Goal: Find specific page/section: Find specific page/section

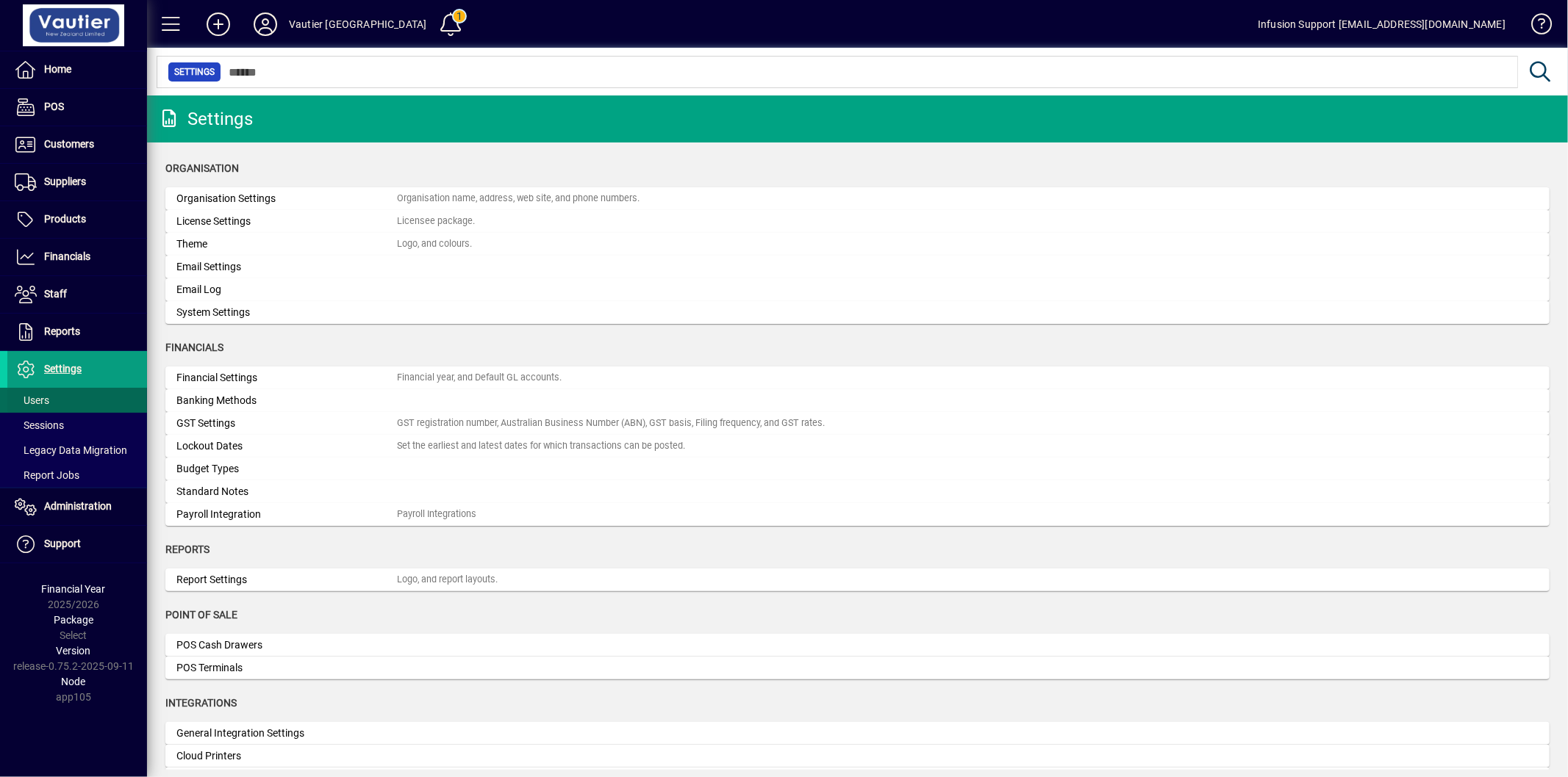
click at [56, 394] on span at bounding box center [77, 401] width 140 height 36
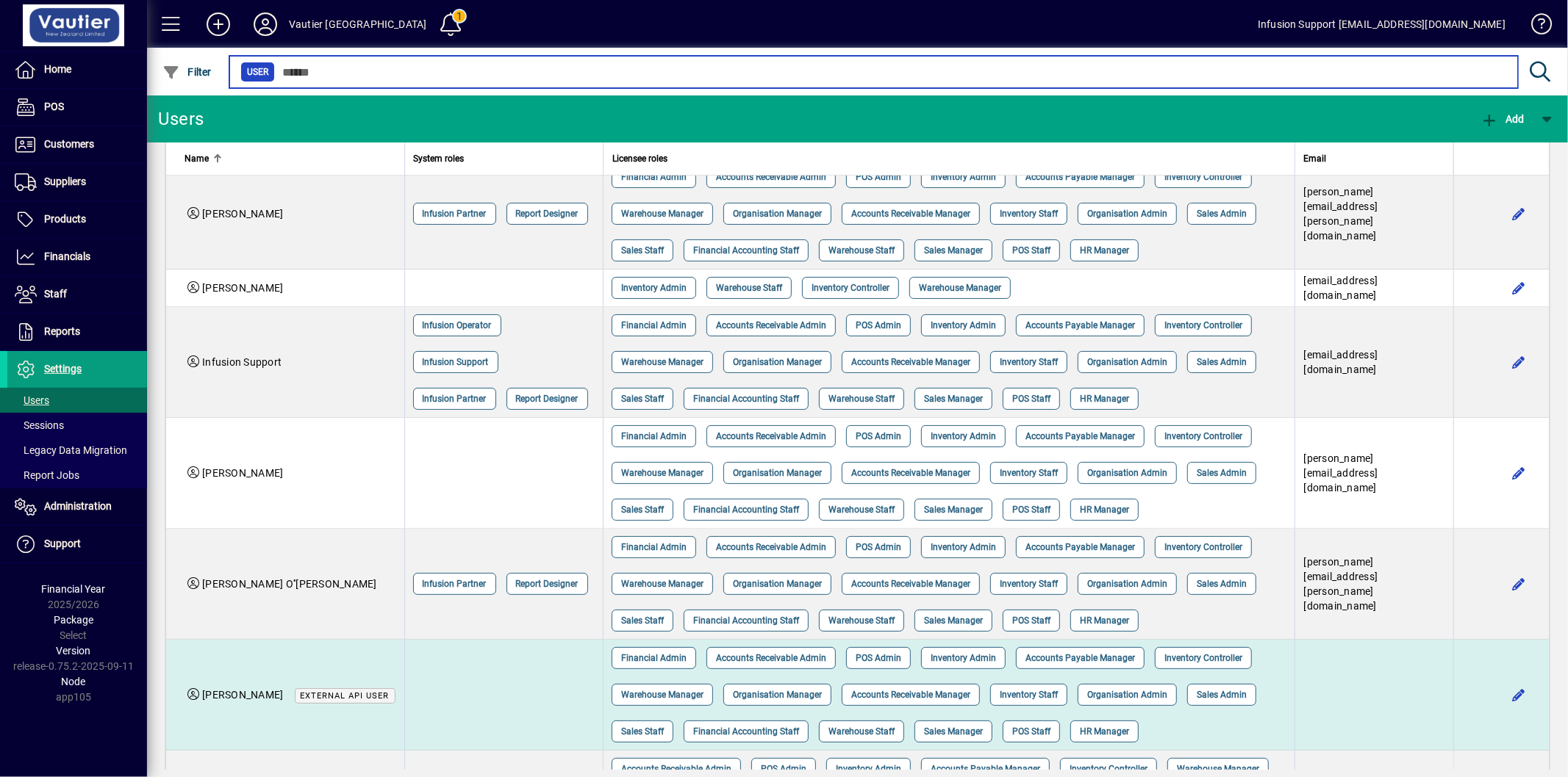
scroll to position [297, 0]
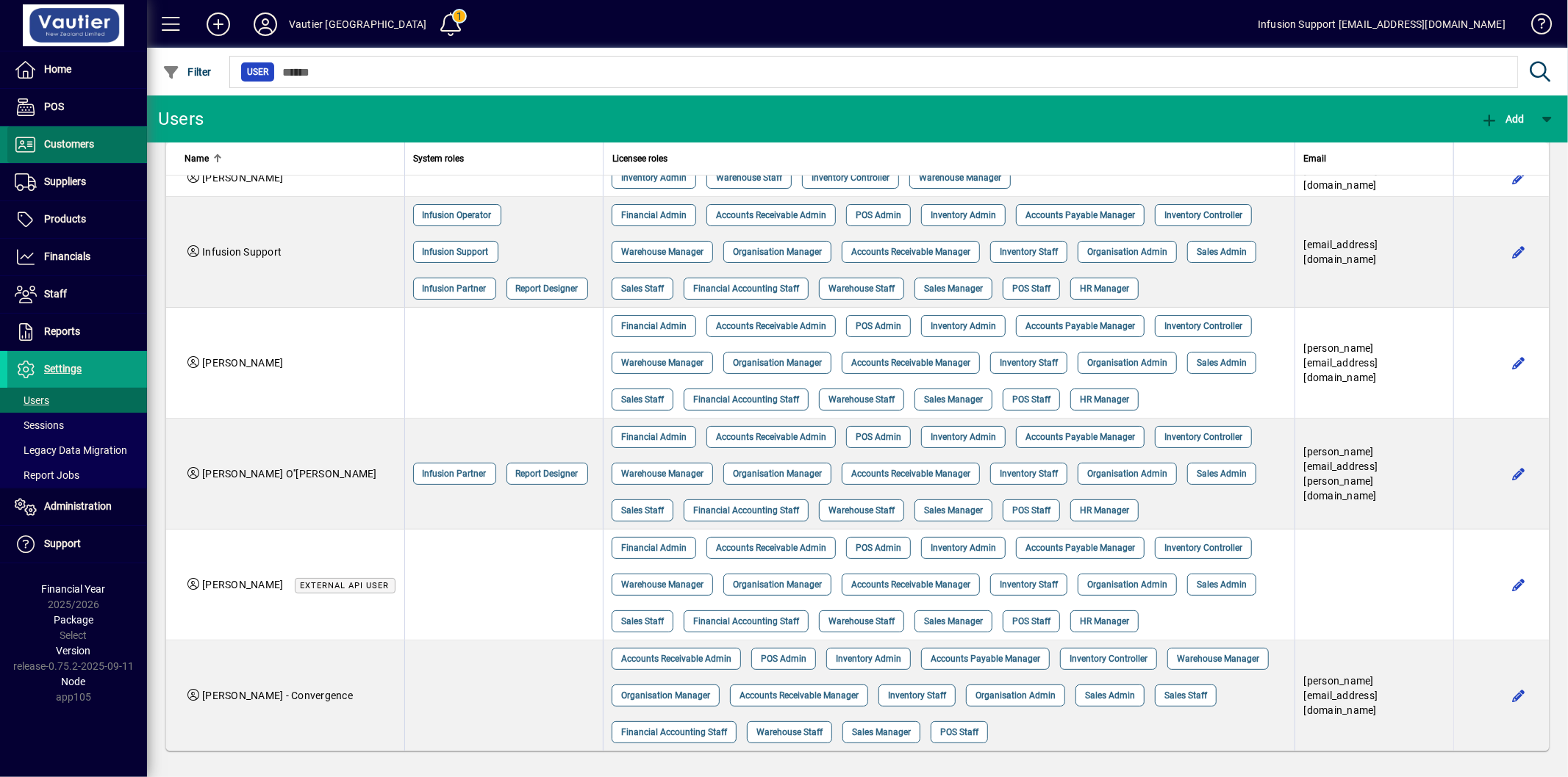
click at [82, 144] on span "Customers" at bounding box center [69, 143] width 50 height 12
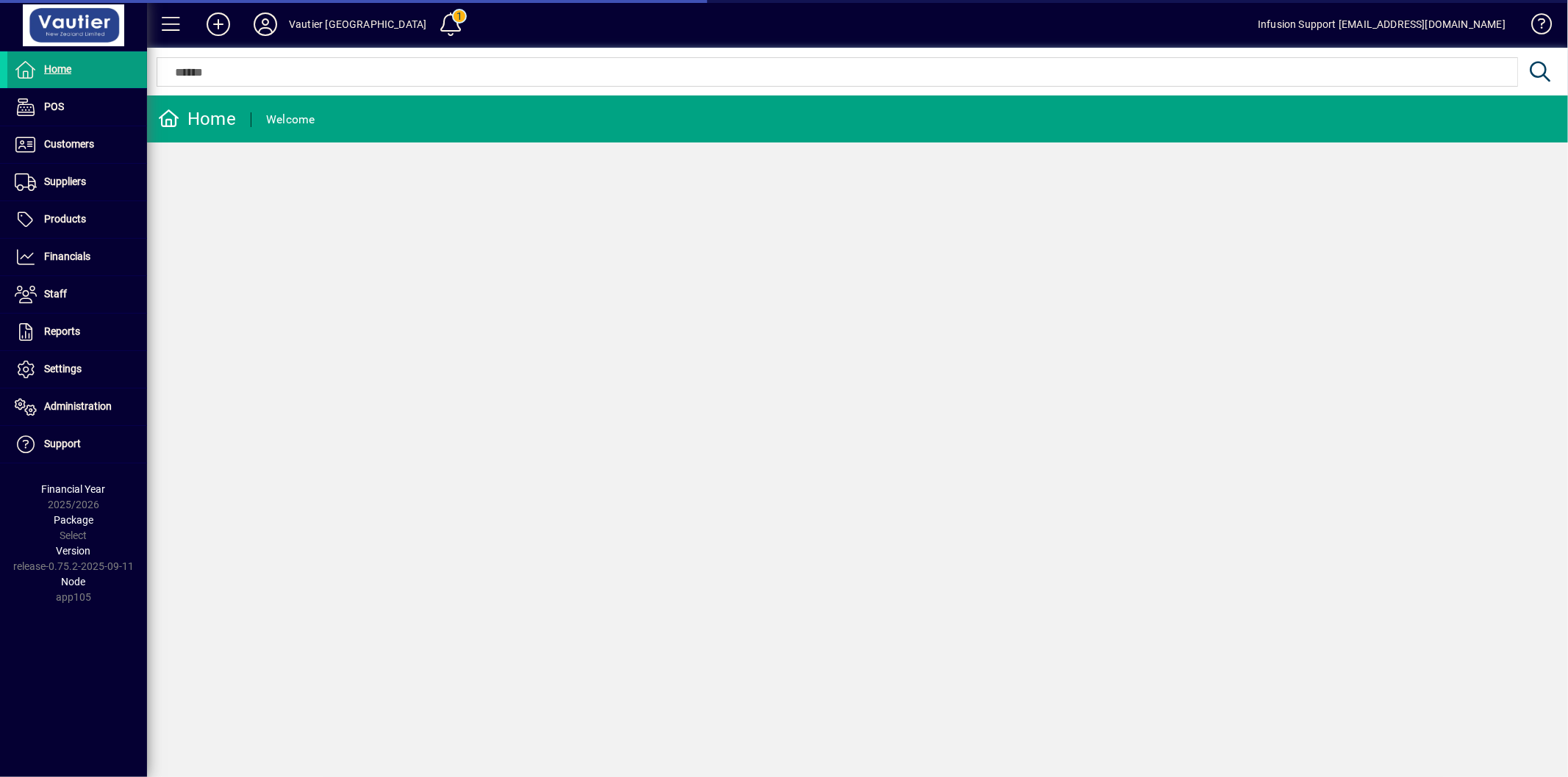
click at [325, 66] on input "text" at bounding box center [836, 72] width 1338 height 18
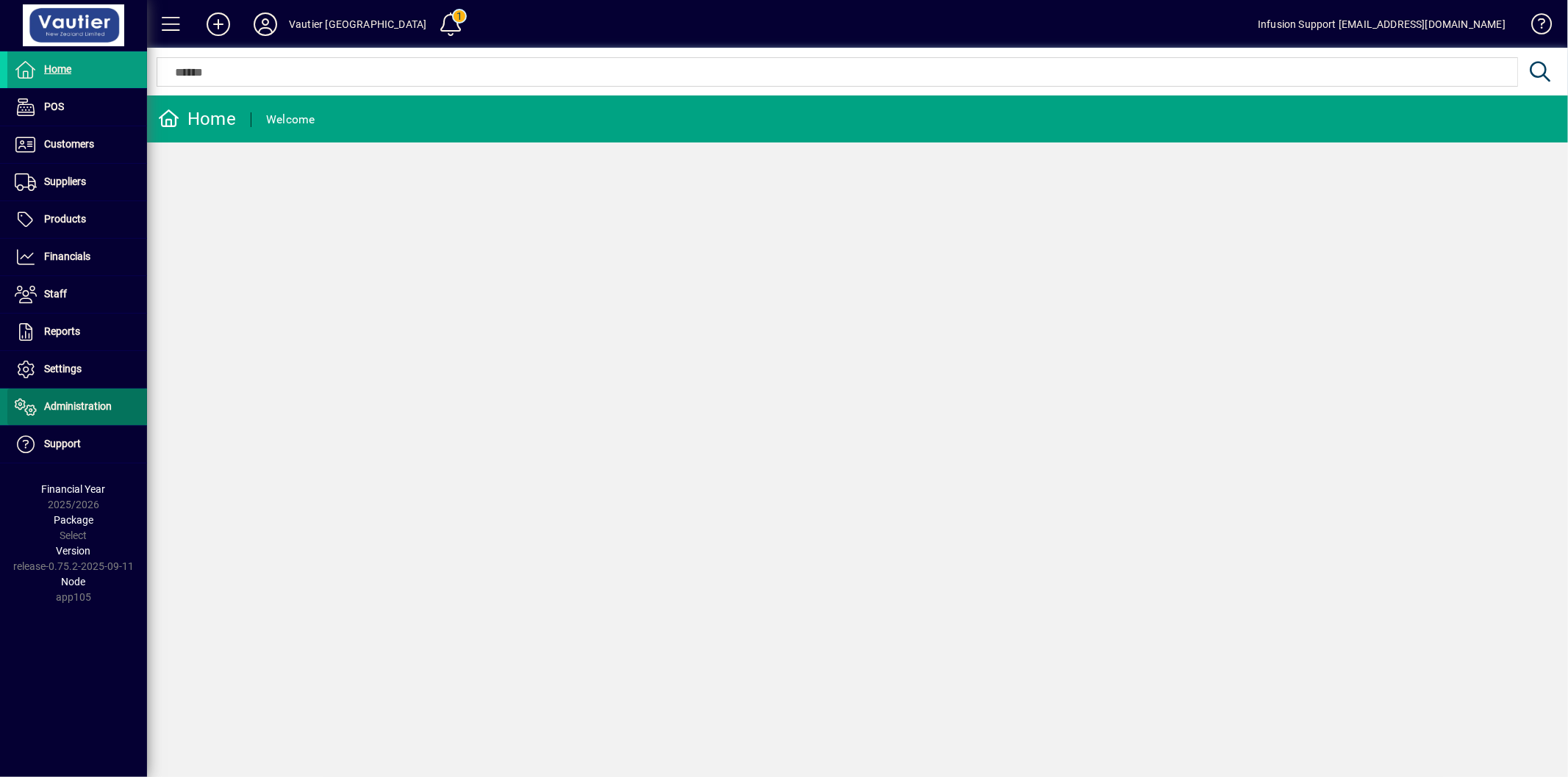
click at [78, 412] on span "Administration" at bounding box center [78, 405] width 68 height 12
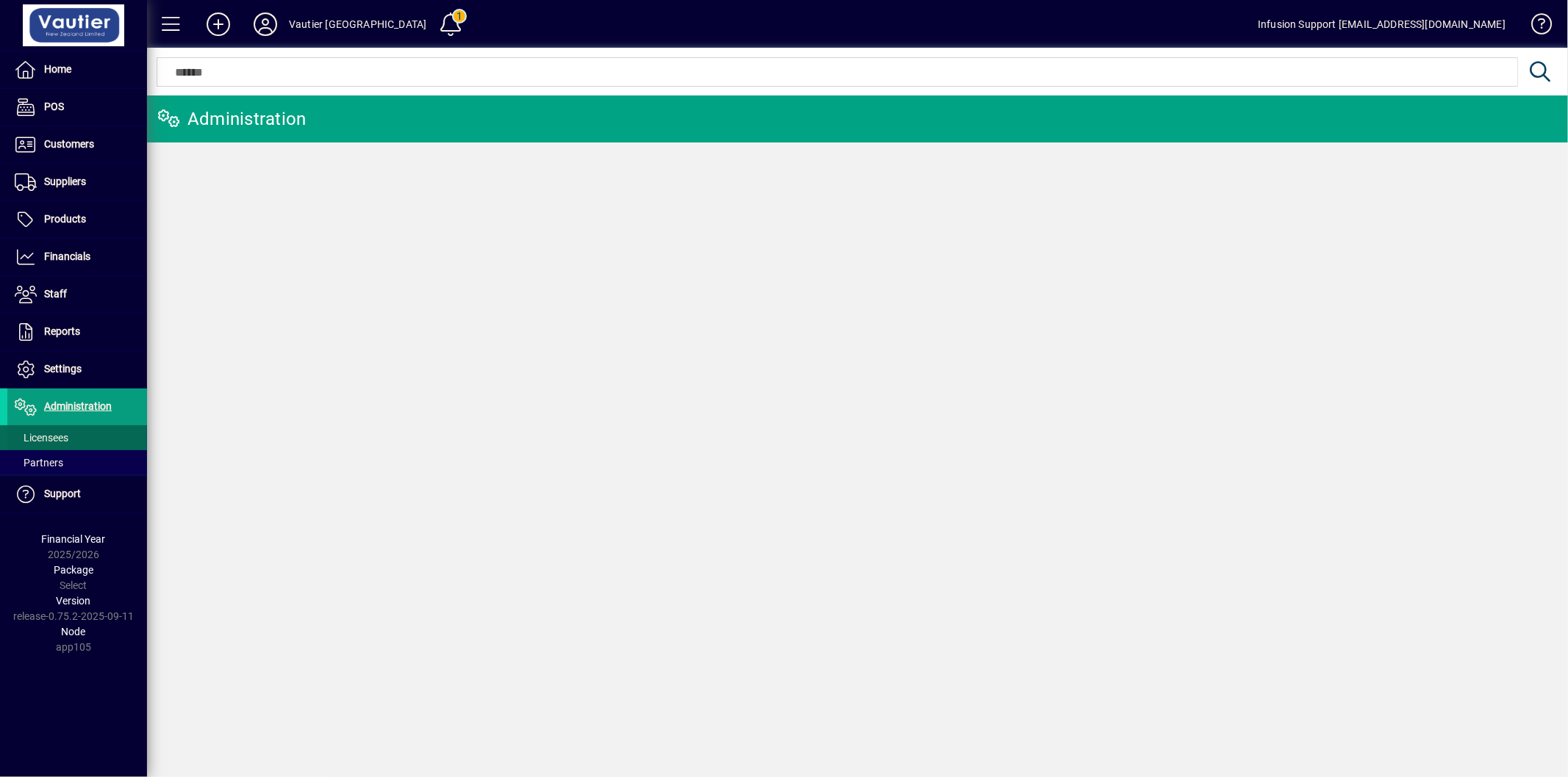
click at [61, 433] on span "Licensees" at bounding box center [41, 438] width 53 height 12
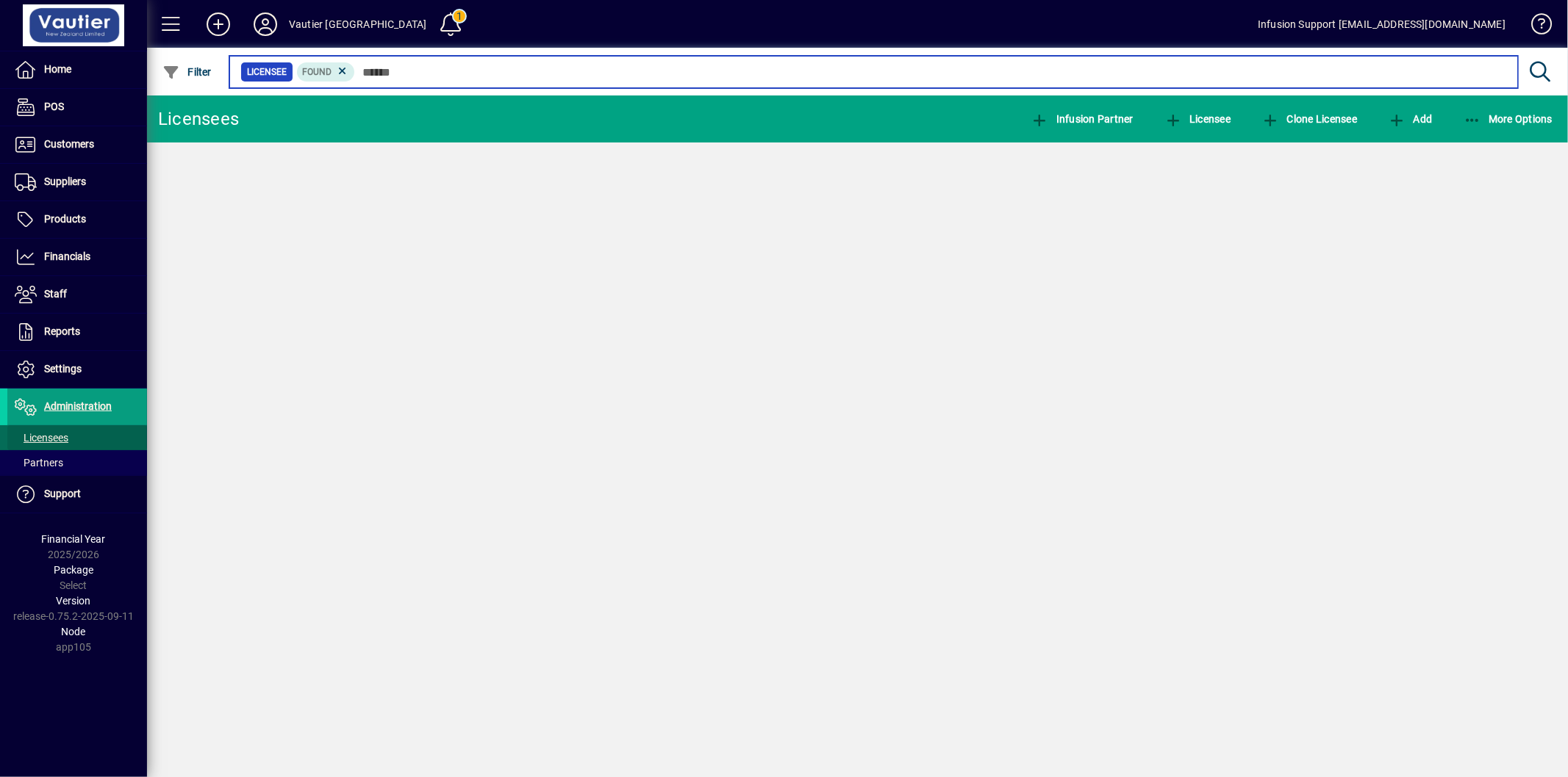
click at [374, 74] on input "text" at bounding box center [930, 71] width 1151 height 20
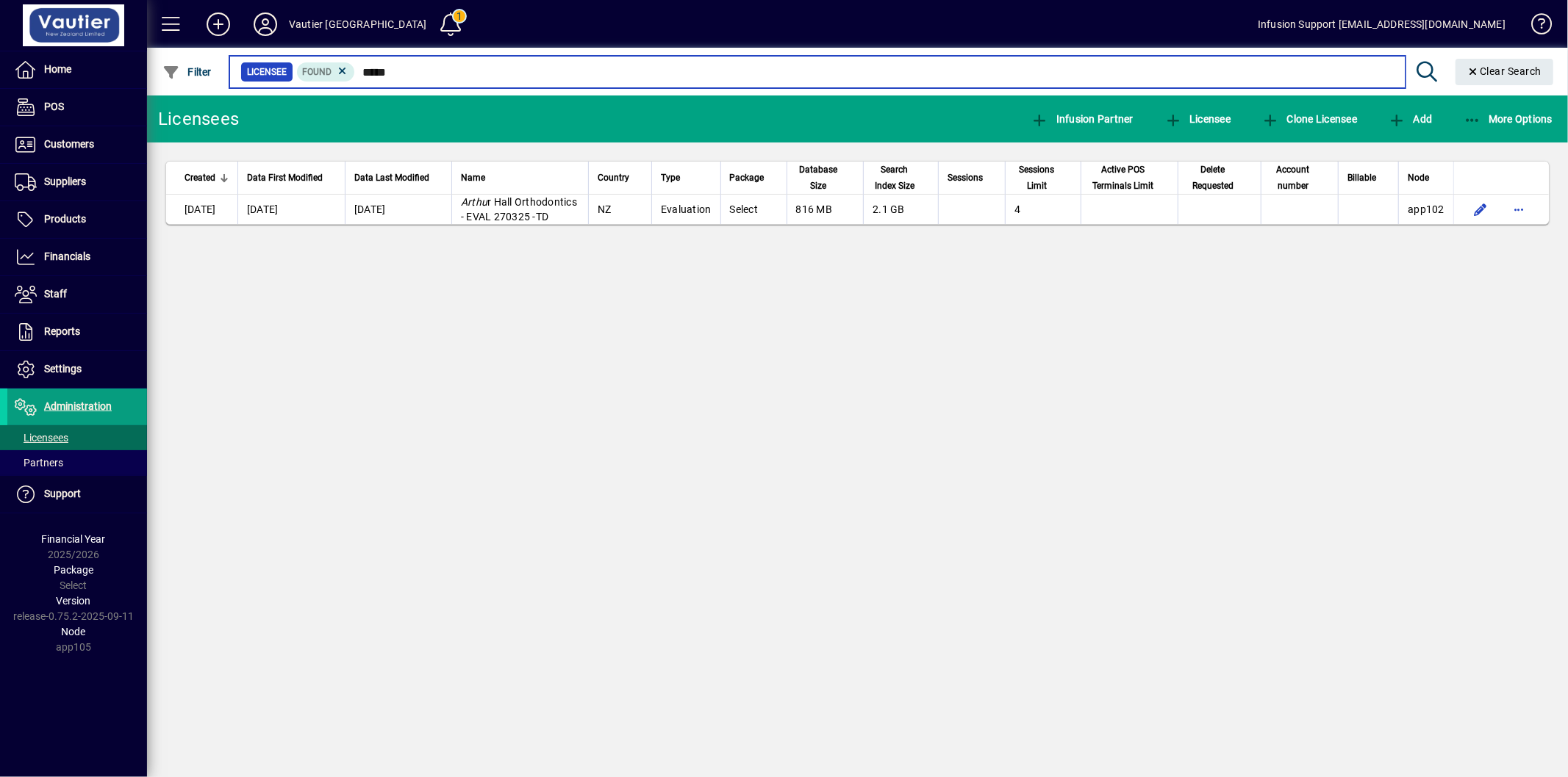
type input "*****"
